Goal: Unclear: Browse casually

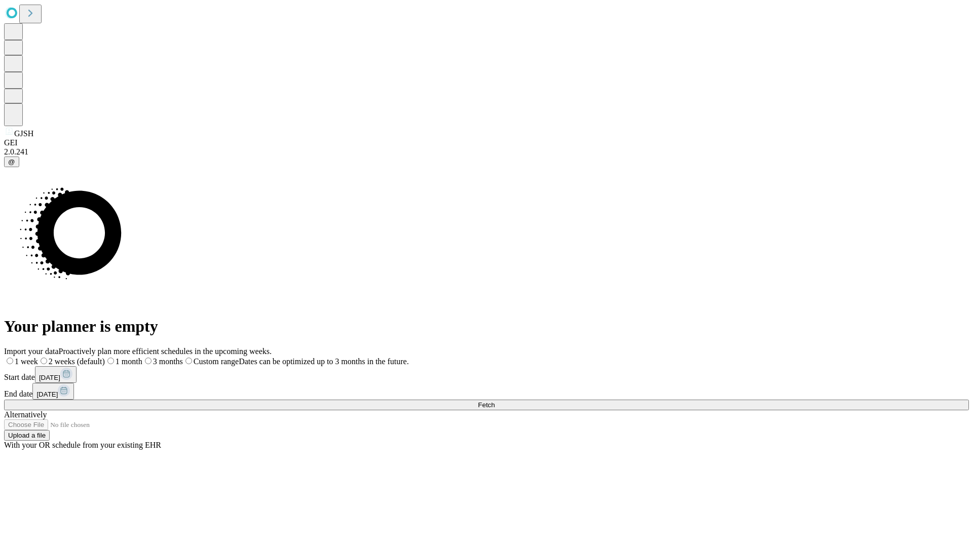
click at [494, 401] on span "Fetch" at bounding box center [486, 405] width 17 height 8
